Goal: Information Seeking & Learning: Learn about a topic

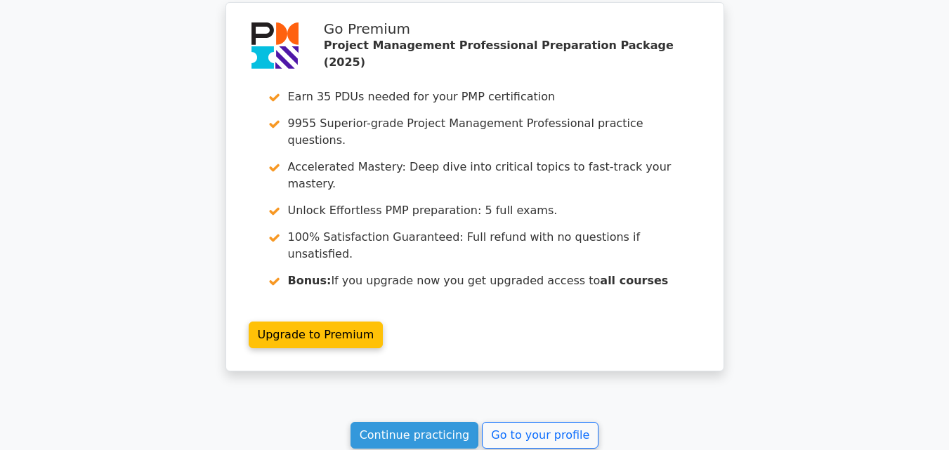
scroll to position [1966, 0]
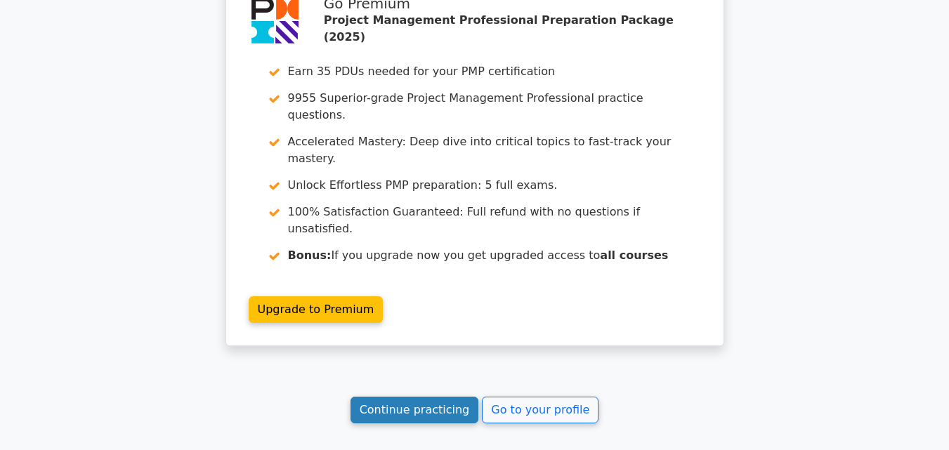
click at [412, 397] on link "Continue practicing" at bounding box center [414, 410] width 128 height 27
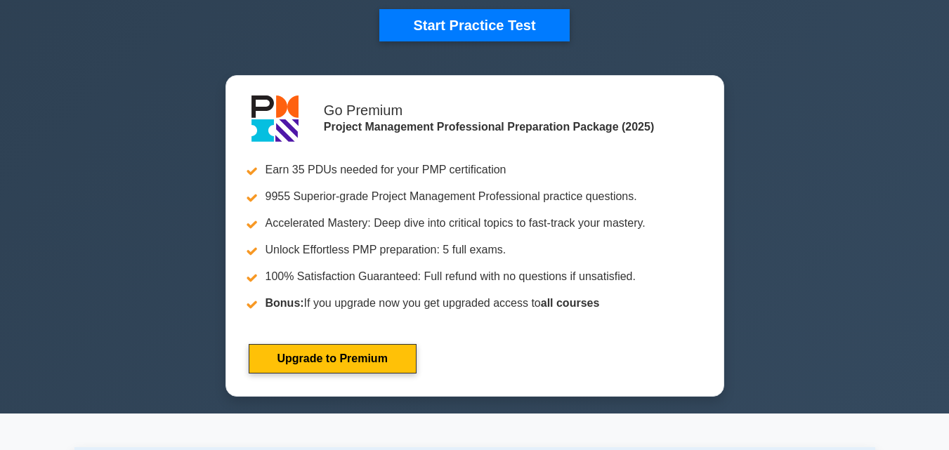
scroll to position [351, 0]
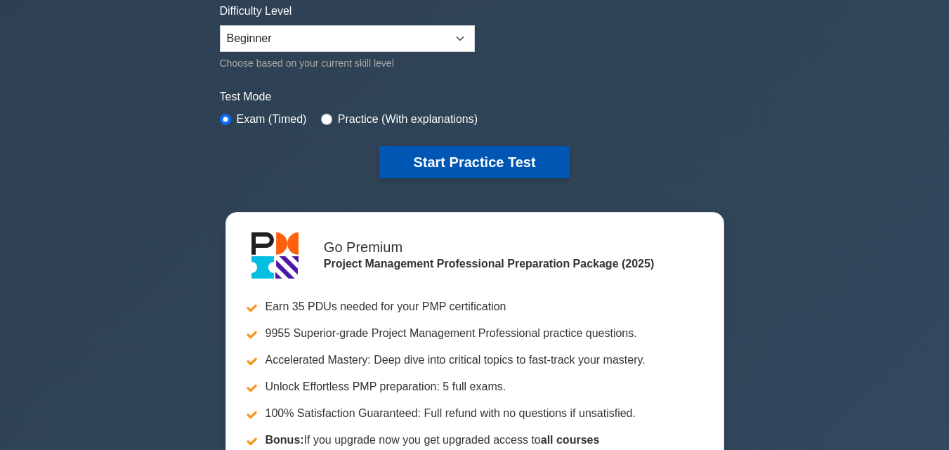
click at [402, 158] on button "Start Practice Test" at bounding box center [474, 162] width 190 height 32
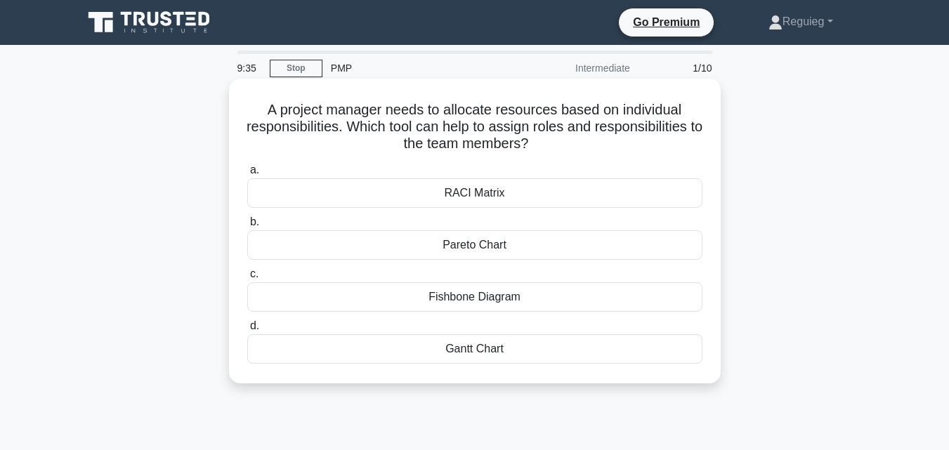
click at [456, 197] on div "RACI Matrix" at bounding box center [474, 192] width 455 height 29
click at [247, 175] on input "a. RACI Matrix" at bounding box center [247, 170] width 0 height 9
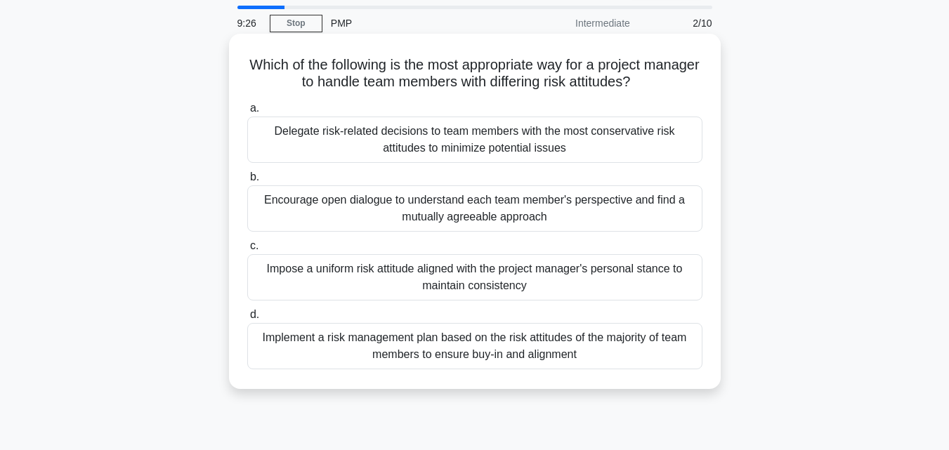
scroll to position [70, 0]
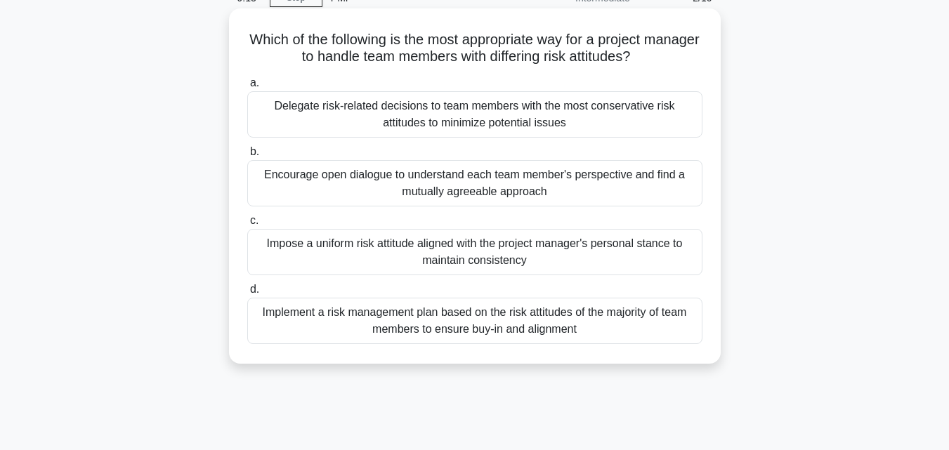
click at [366, 185] on div "Encourage open dialogue to understand each team member's perspective and find a…" at bounding box center [474, 183] width 455 height 46
click at [247, 157] on input "b. Encourage open dialogue to understand each team member's perspective and fin…" at bounding box center [247, 151] width 0 height 9
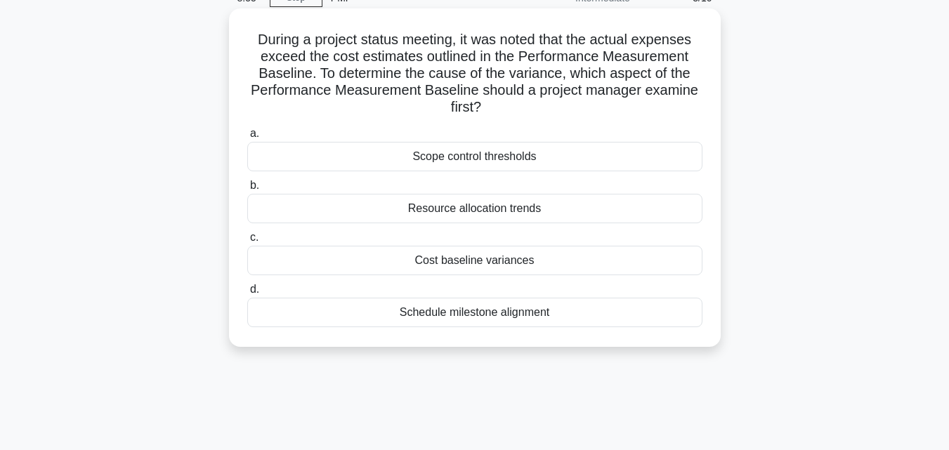
scroll to position [140, 0]
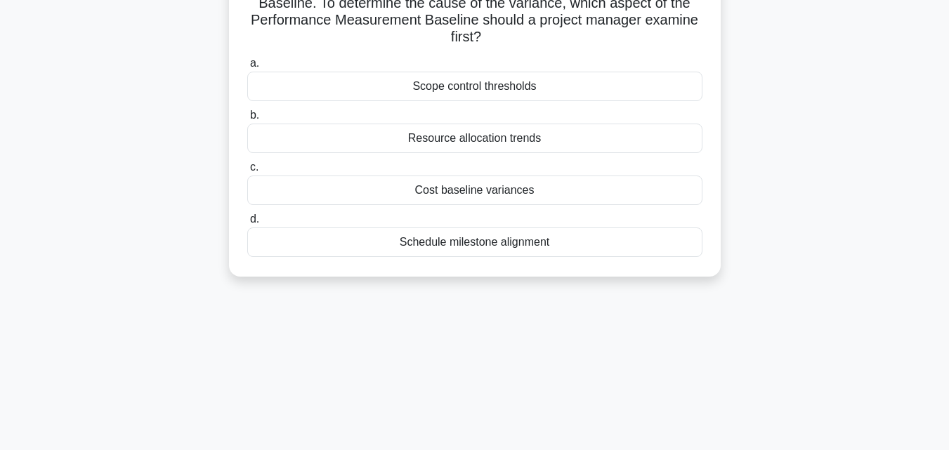
click at [416, 190] on div "Cost baseline variances" at bounding box center [474, 190] width 455 height 29
click at [247, 172] on input "c. Cost baseline variances" at bounding box center [247, 167] width 0 height 9
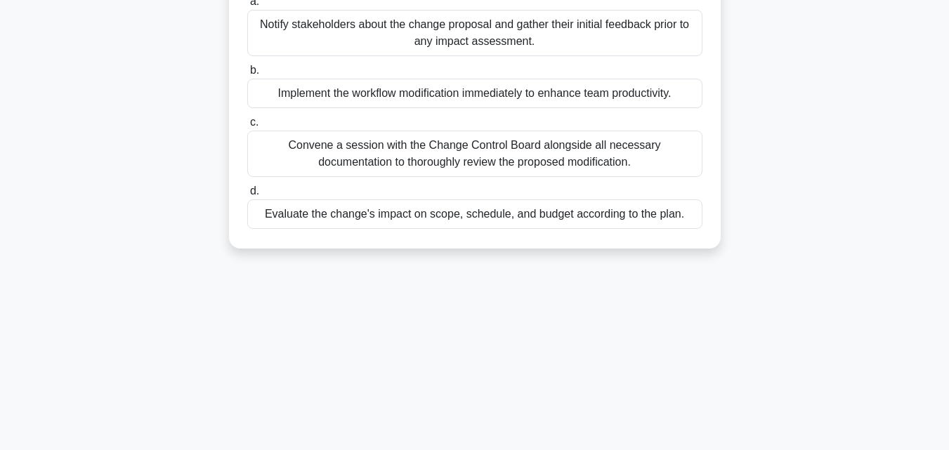
scroll to position [211, 0]
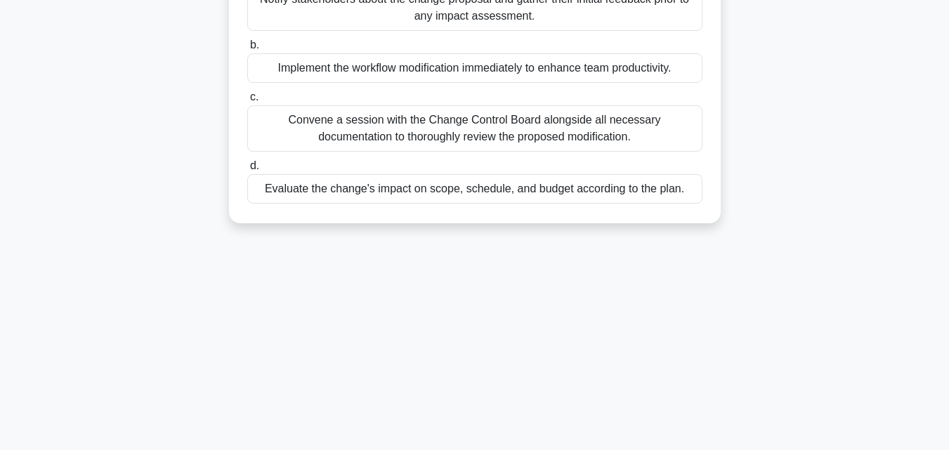
click at [393, 204] on div "Evaluate the change's impact on scope, schedule, and budget according to the pl…" at bounding box center [474, 188] width 455 height 29
click at [247, 171] on input "d. Evaluate the change's impact on scope, schedule, and budget according to the…" at bounding box center [247, 165] width 0 height 9
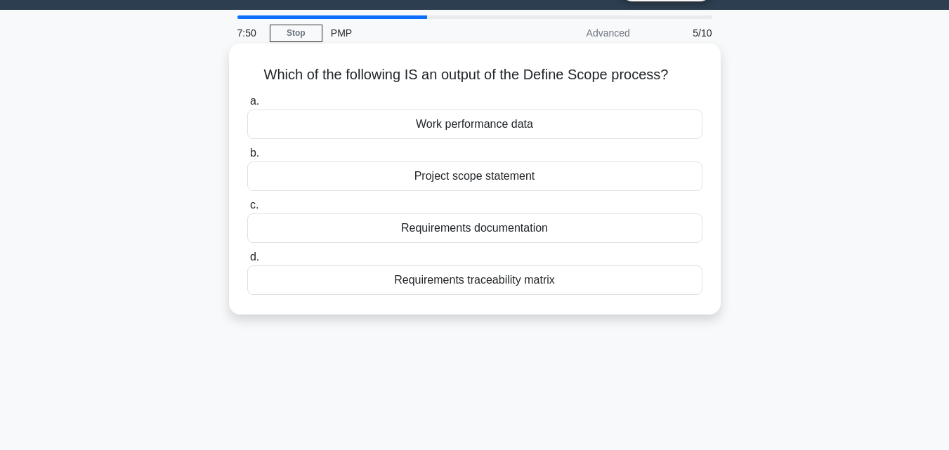
scroll to position [70, 0]
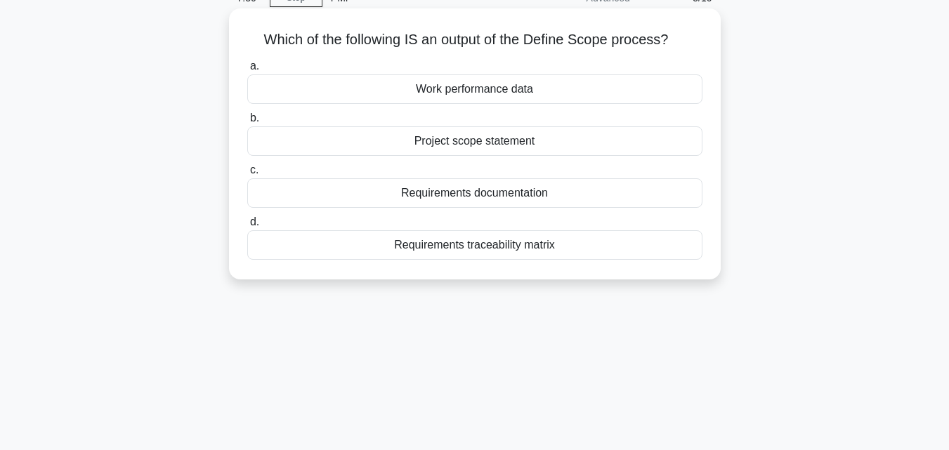
click at [453, 145] on div "Project scope statement" at bounding box center [474, 140] width 455 height 29
click at [247, 123] on input "b. Project scope statement" at bounding box center [247, 118] width 0 height 9
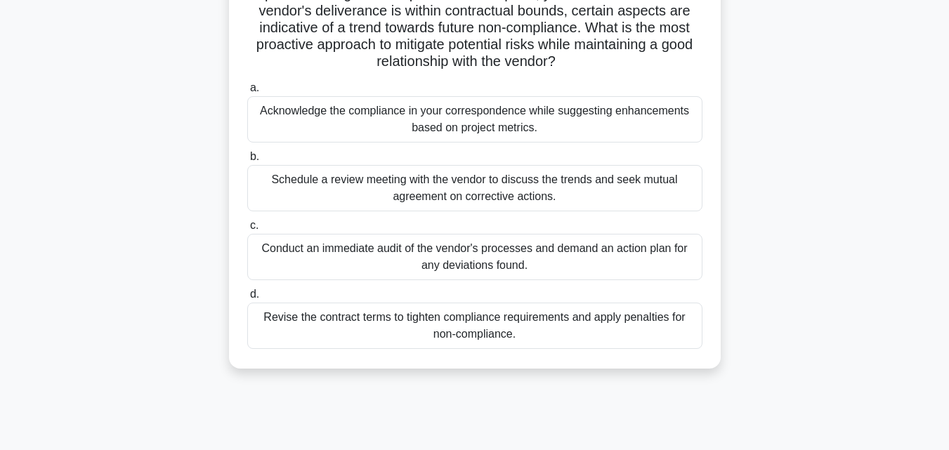
scroll to position [140, 0]
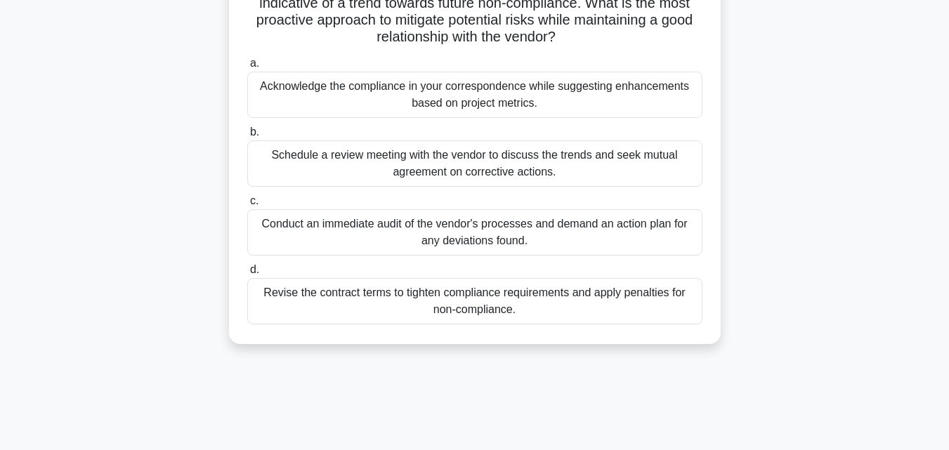
click at [493, 244] on div "Conduct an immediate audit of the vendor's processes and demand an action plan …" at bounding box center [474, 232] width 455 height 46
click at [247, 206] on input "c. Conduct an immediate audit of the vendor's processes and demand an action pl…" at bounding box center [247, 201] width 0 height 9
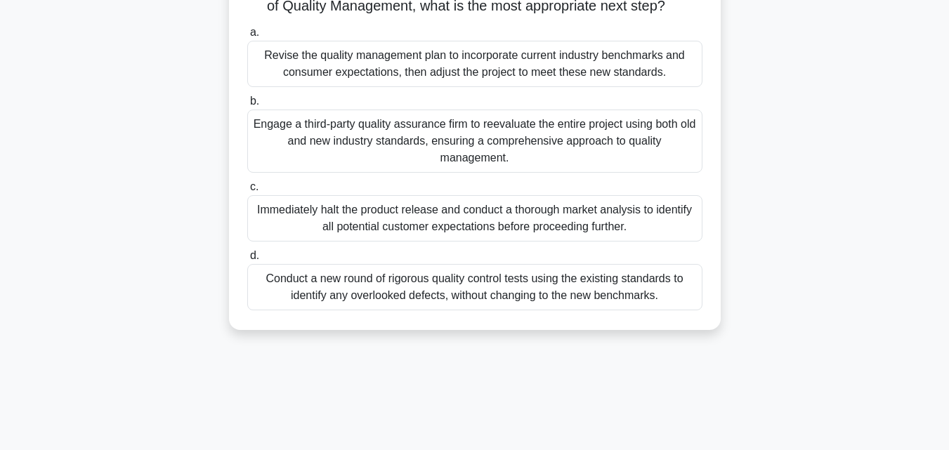
scroll to position [281, 0]
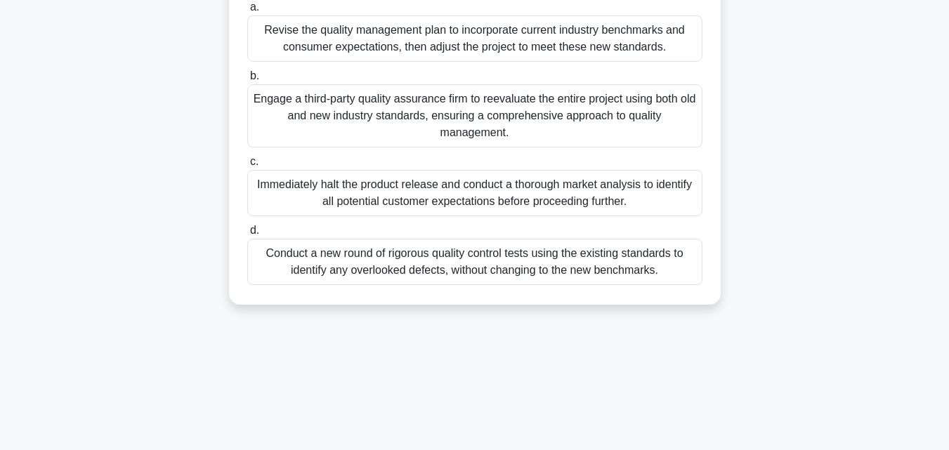
click at [305, 284] on div "Conduct a new round of rigorous quality control tests using the existing standa…" at bounding box center [474, 262] width 455 height 46
click at [247, 235] on input "d. Conduct a new round of rigorous quality control tests using the existing sta…" at bounding box center [247, 230] width 0 height 9
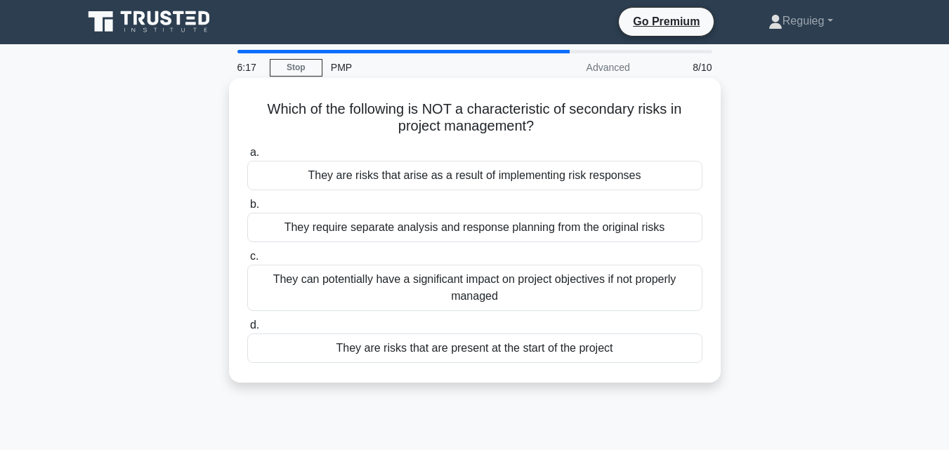
scroll to position [0, 0]
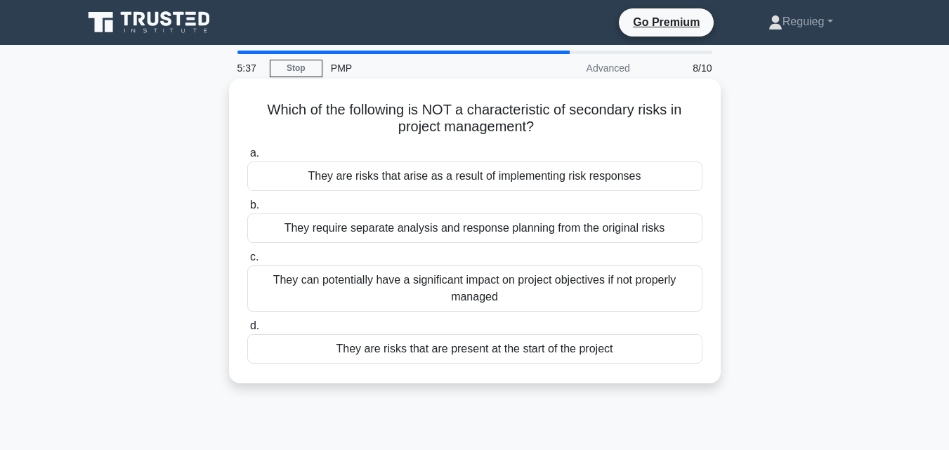
click at [320, 275] on div "They can potentially have a significant impact on project objectives if not pro…" at bounding box center [474, 288] width 455 height 46
click at [247, 262] on input "c. They can potentially have a significant impact on project objectives if not …" at bounding box center [247, 257] width 0 height 9
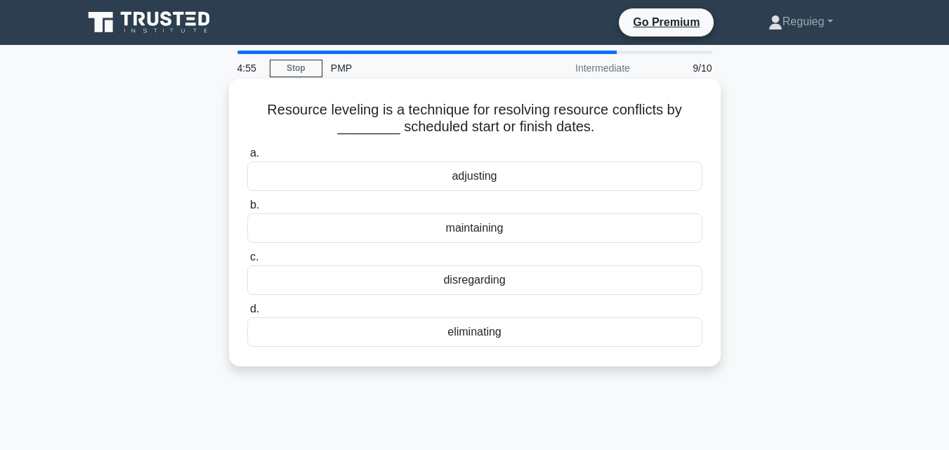
click at [461, 177] on div "adjusting" at bounding box center [474, 175] width 455 height 29
click at [247, 158] on input "a. adjusting" at bounding box center [247, 153] width 0 height 9
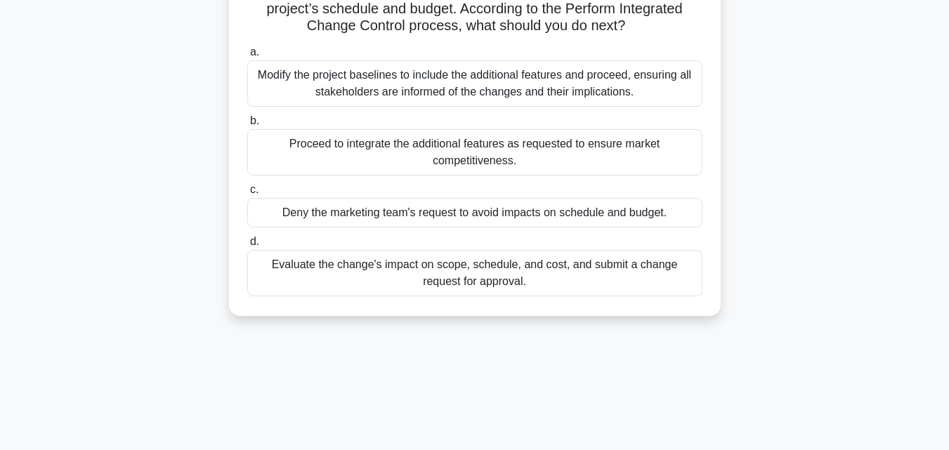
scroll to position [211, 0]
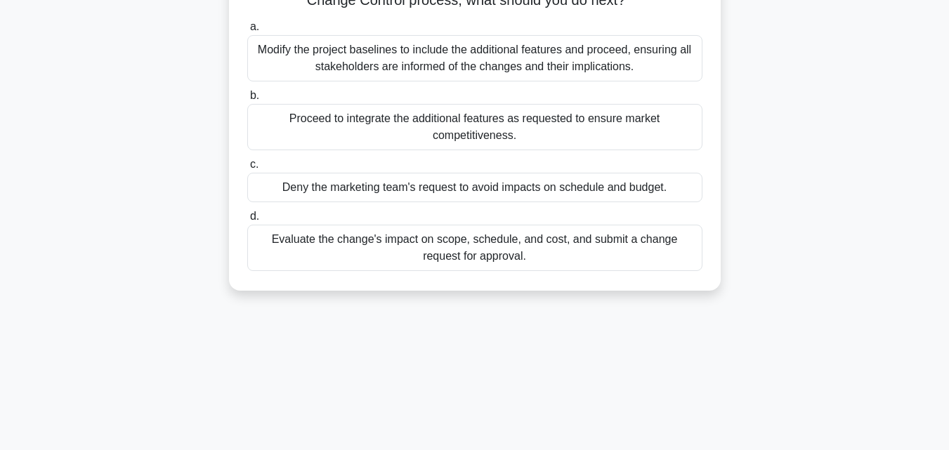
click at [426, 244] on div "Evaluate the change's impact on scope, schedule, and cost, and submit a change …" at bounding box center [474, 248] width 455 height 46
click at [247, 221] on input "d. Evaluate the change's impact on scope, schedule, and cost, and submit a chan…" at bounding box center [247, 216] width 0 height 9
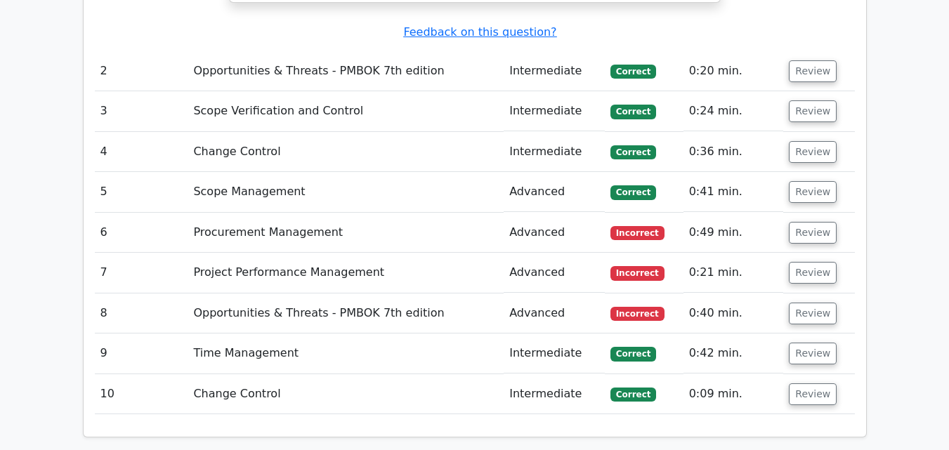
scroll to position [1763, 0]
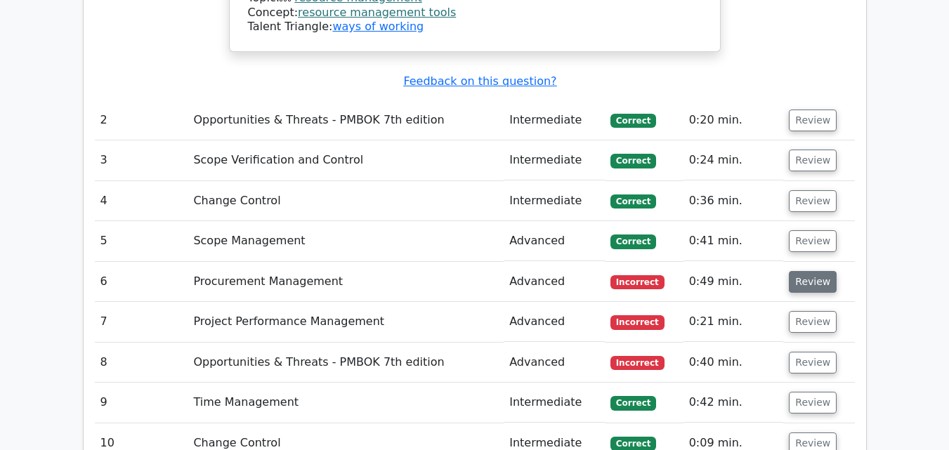
click at [810, 271] on button "Review" at bounding box center [813, 282] width 48 height 22
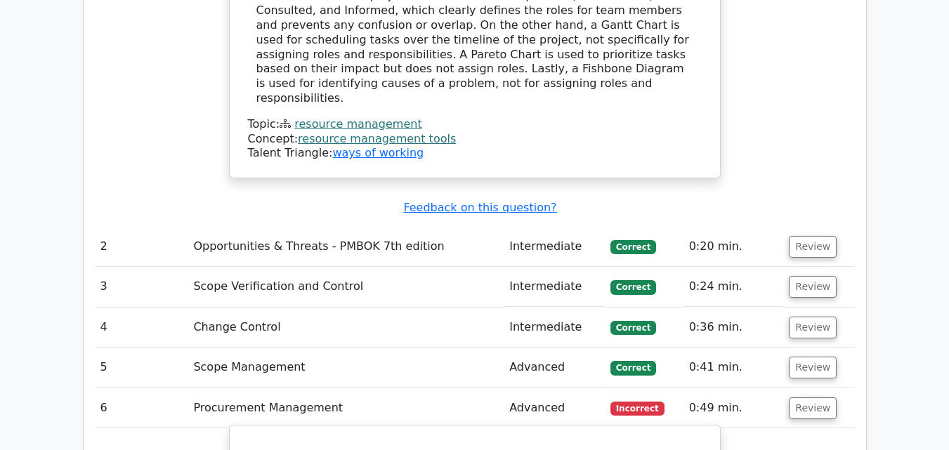
scroll to position [1623, 0]
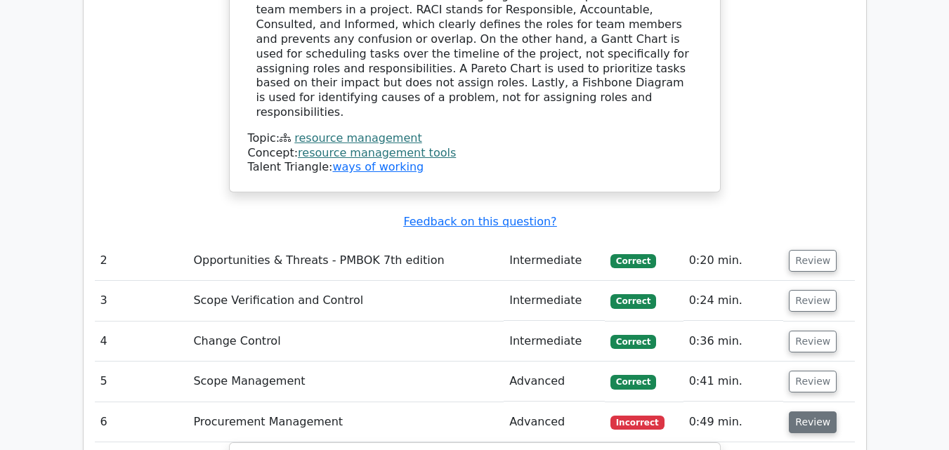
click at [810, 411] on button "Review" at bounding box center [813, 422] width 48 height 22
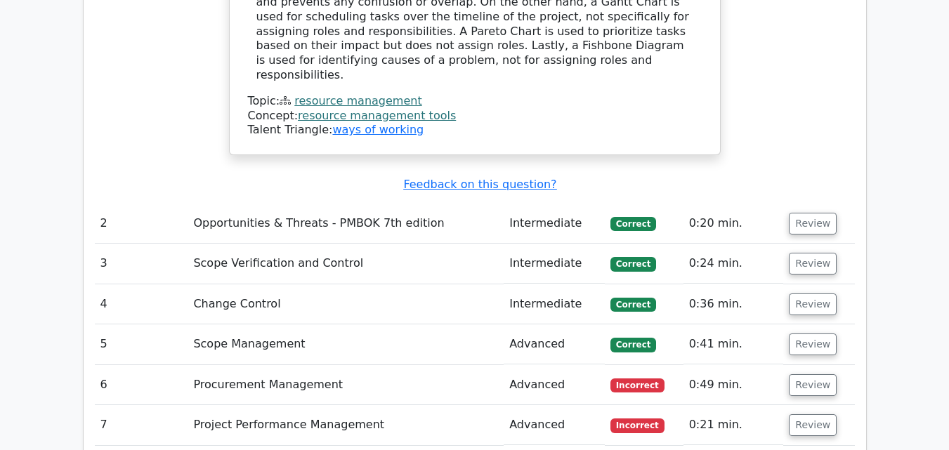
scroll to position [1763, 0]
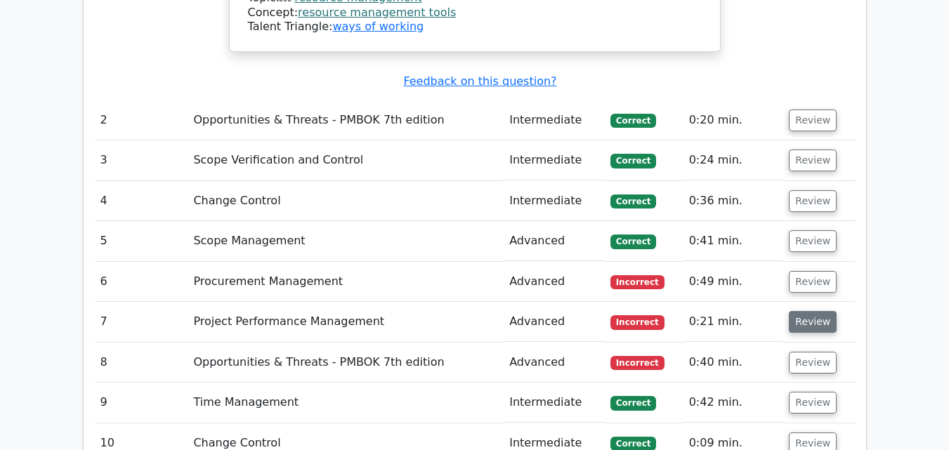
click at [807, 311] on button "Review" at bounding box center [813, 322] width 48 height 22
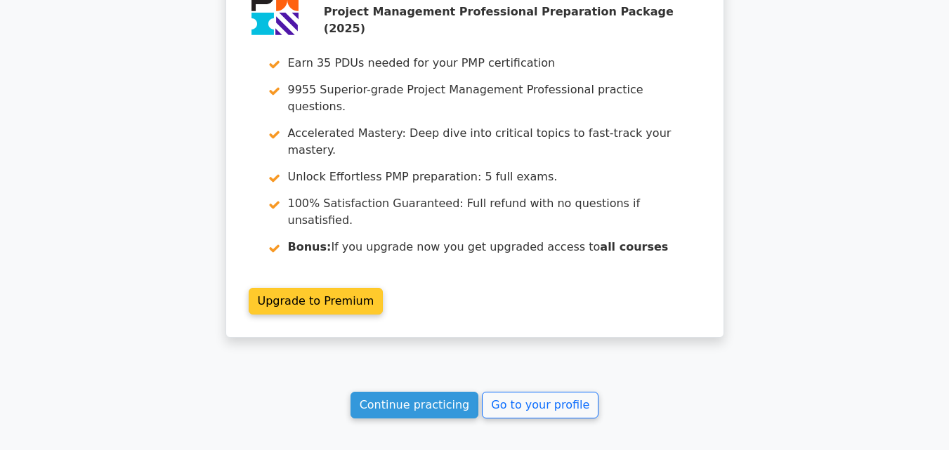
scroll to position [3396, 0]
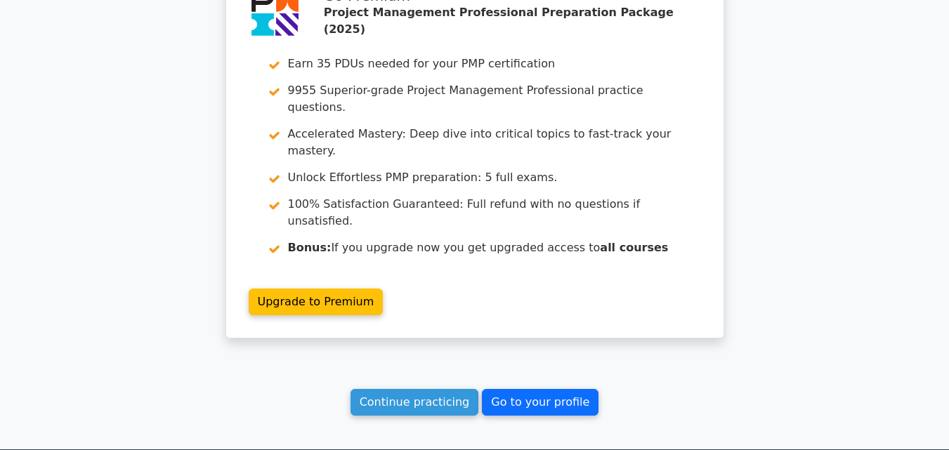
click at [512, 389] on link "Go to your profile" at bounding box center [540, 402] width 117 height 27
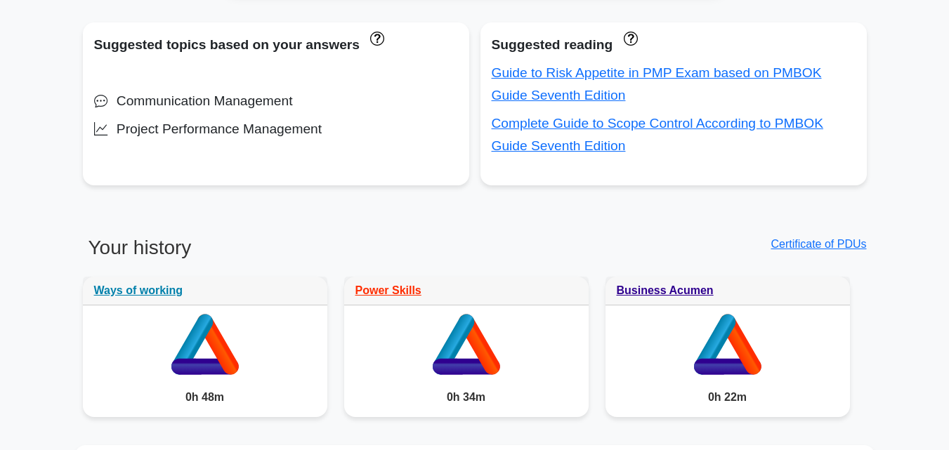
scroll to position [843, 0]
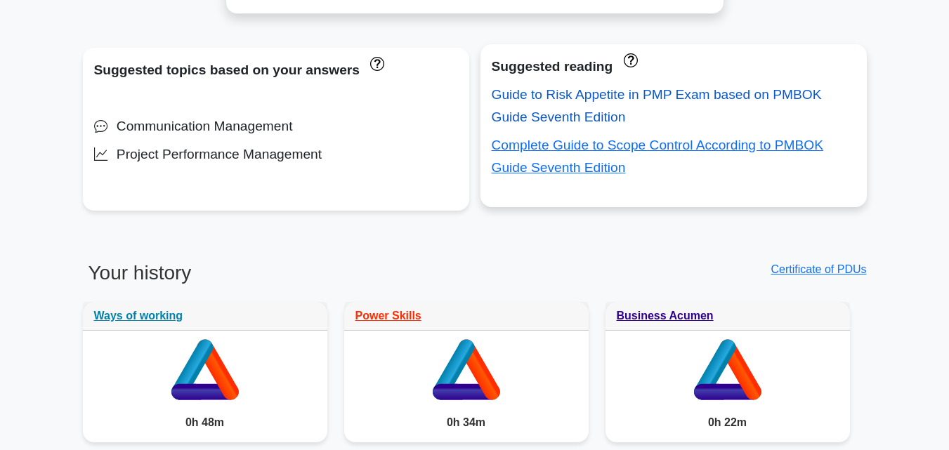
click at [548, 116] on link "Guide to Risk Appetite in PMP Exam based on PMBOK Guide Seventh Edition" at bounding box center [657, 105] width 330 height 37
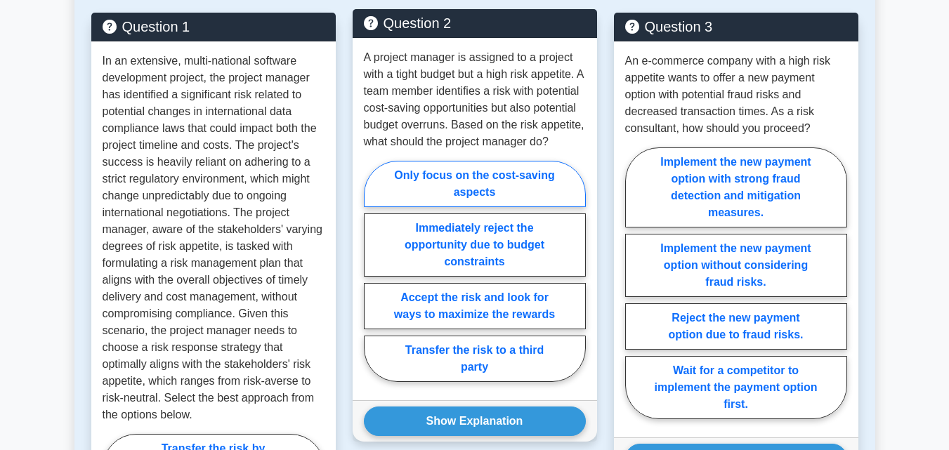
scroll to position [702, 0]
